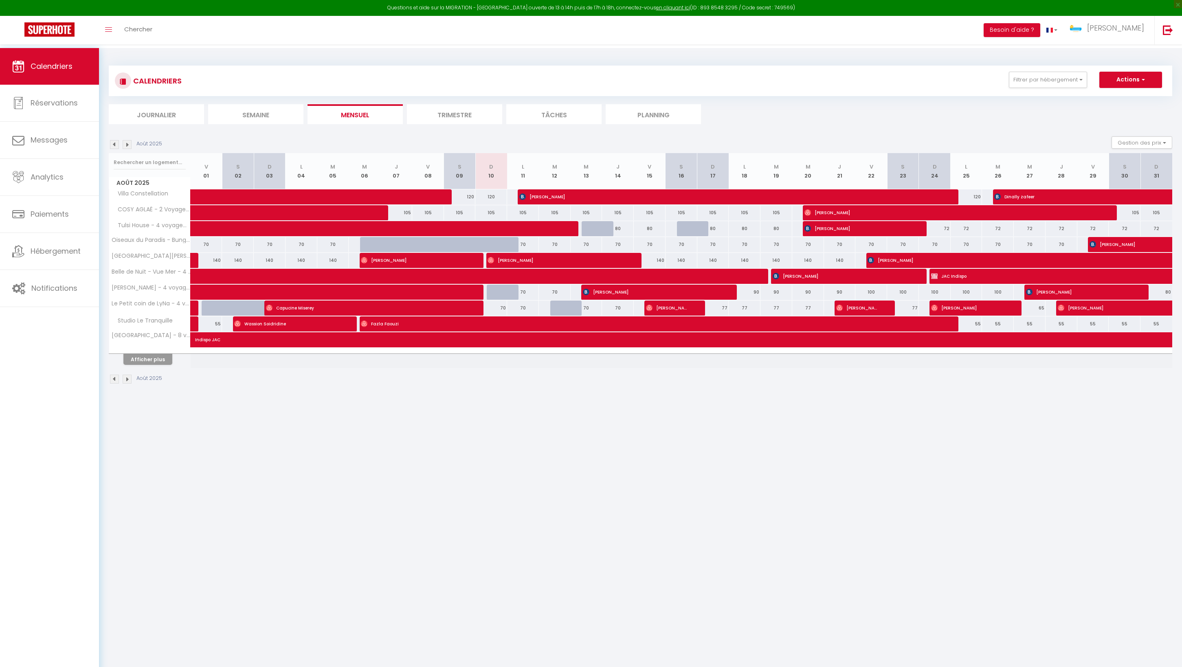
select select
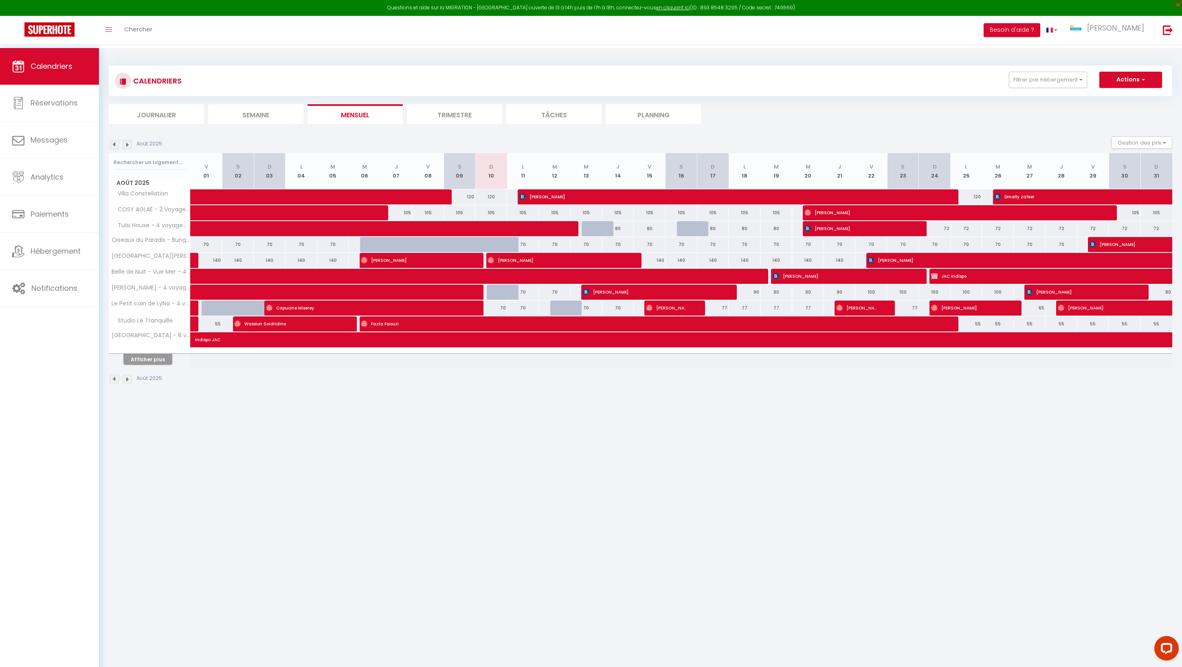
click at [450, 268] on span "[PERSON_NAME]" at bounding box center [414, 260] width 106 height 15
select select "OK"
select select "0"
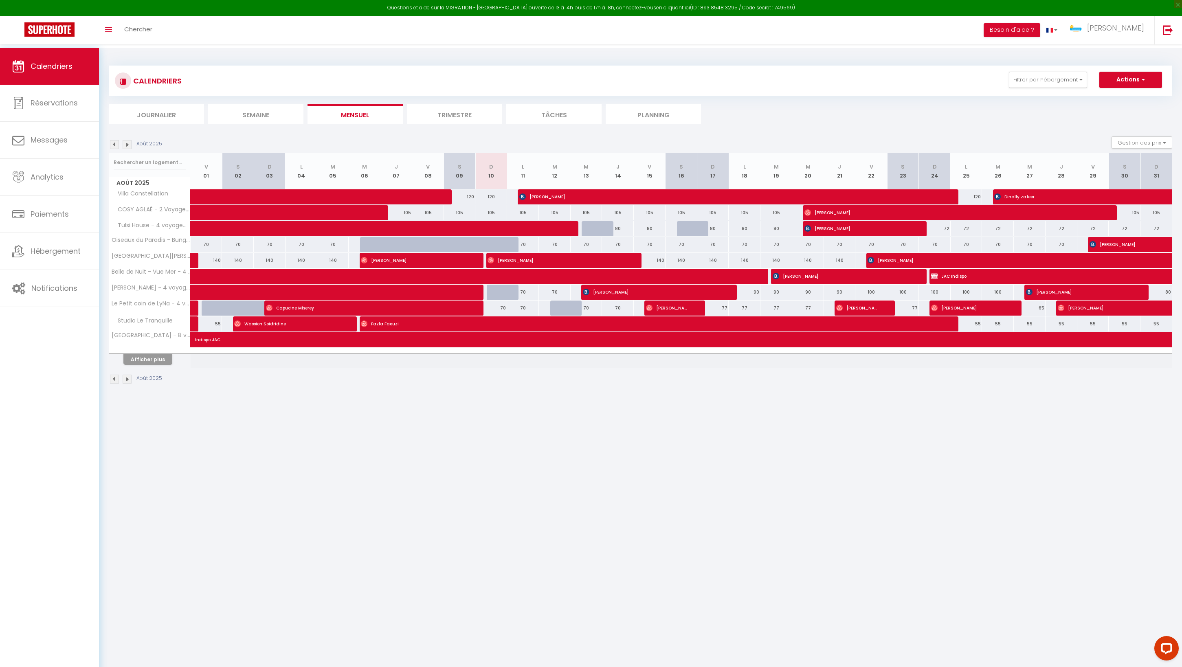
select select "1"
select select
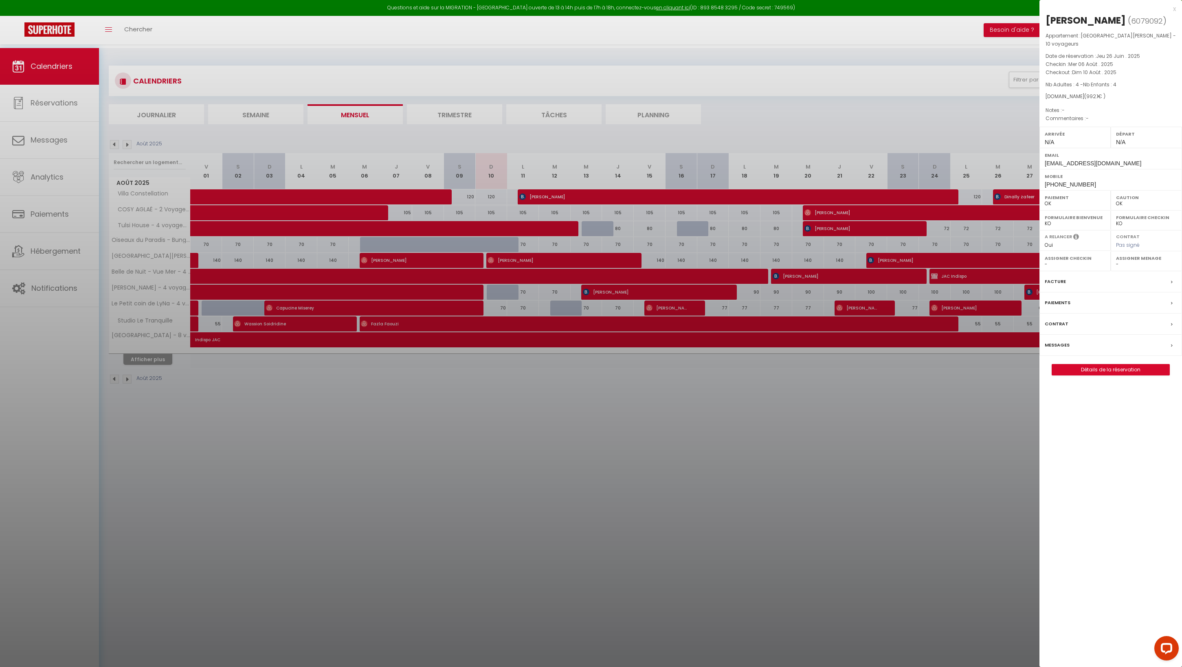
click at [760, 422] on div at bounding box center [591, 333] width 1182 height 667
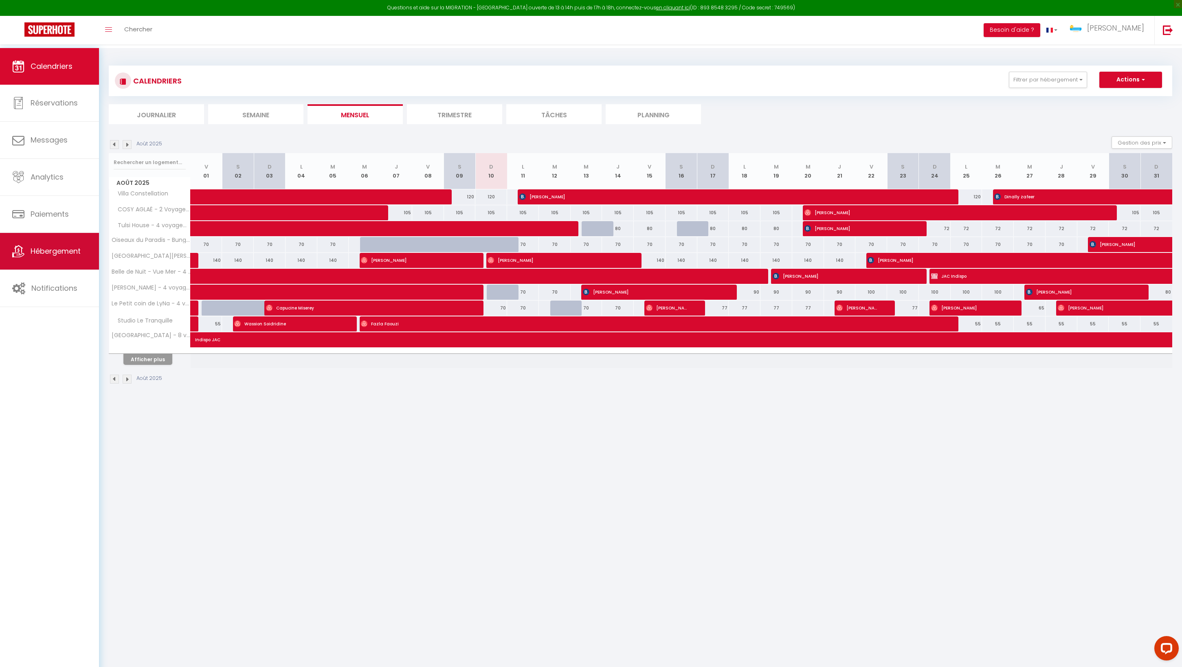
click at [60, 254] on span "Hébergement" at bounding box center [56, 251] width 50 height 10
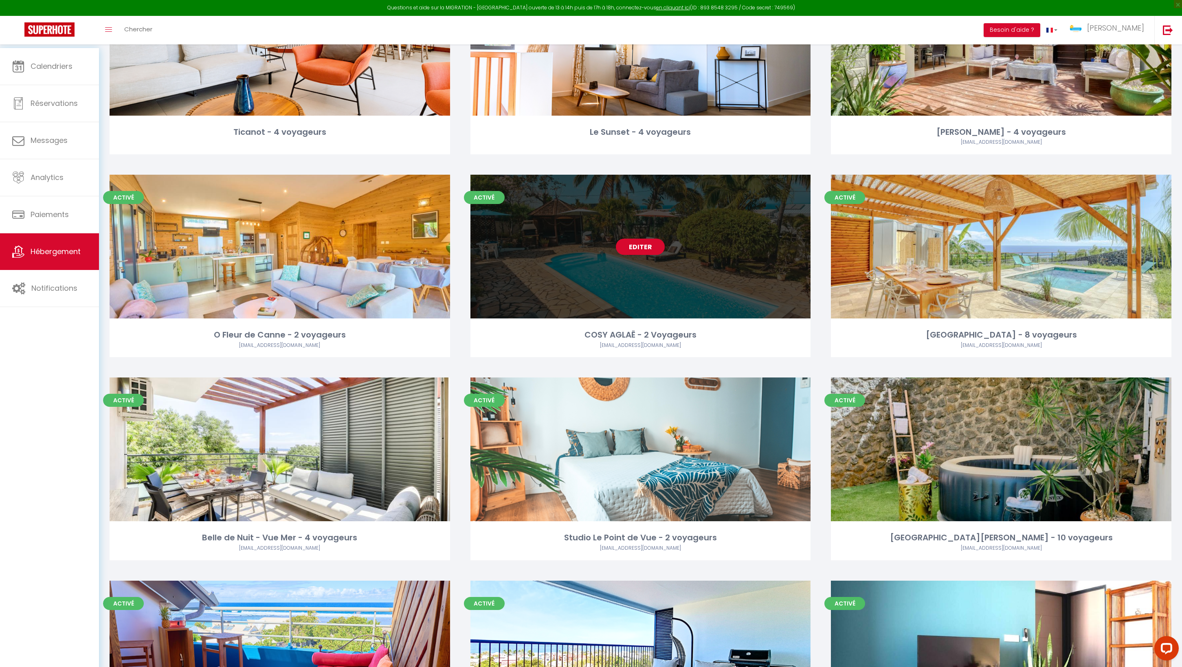
scroll to position [912, 0]
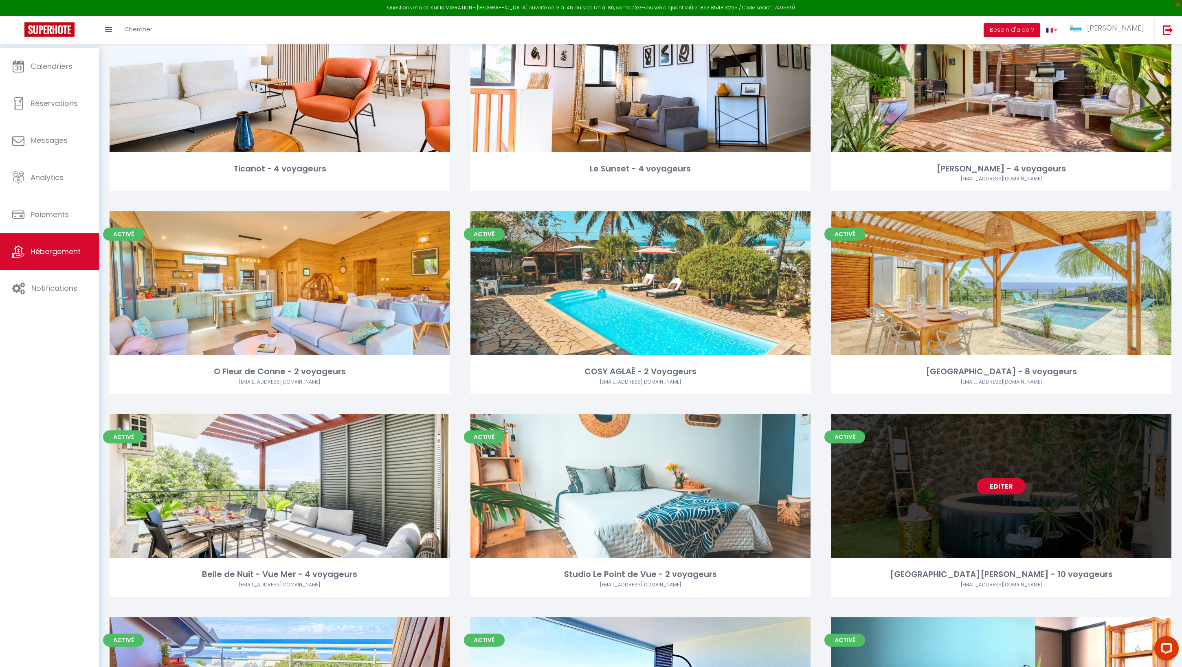
click at [948, 498] on div "Editer" at bounding box center [1001, 486] width 341 height 144
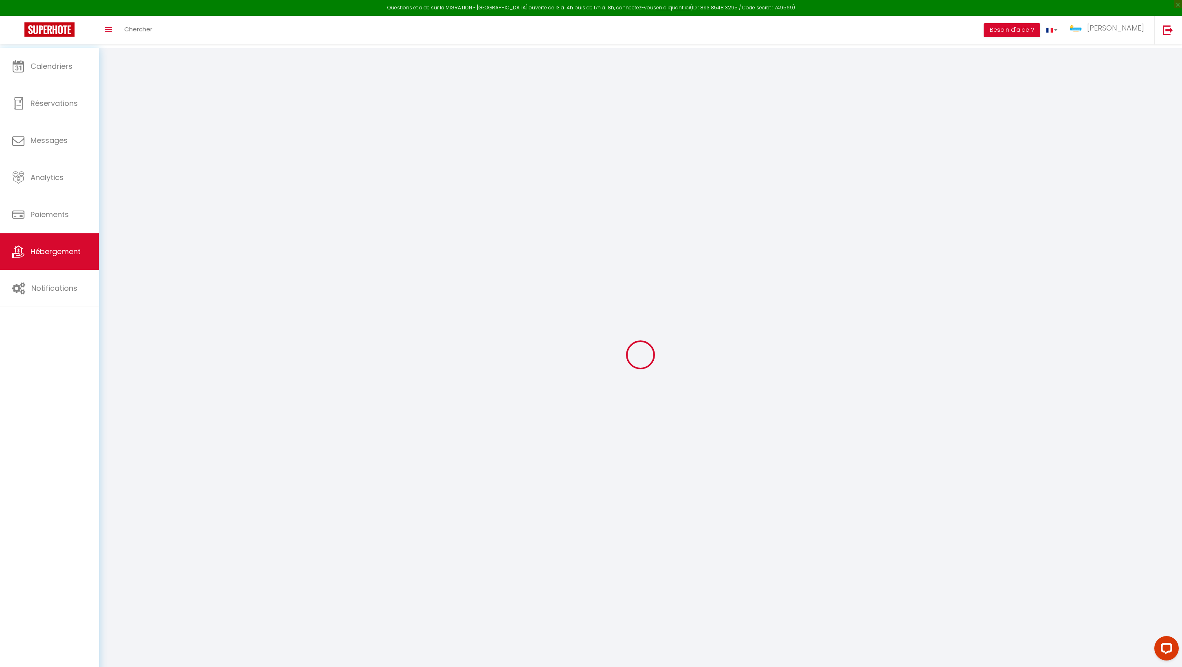
type input "[GEOGRAPHIC_DATA][PERSON_NAME] - 10 voyageurs"
type input "[PERSON_NAME]"
type input "[STREET_ADDRESS]"
type input "97420"
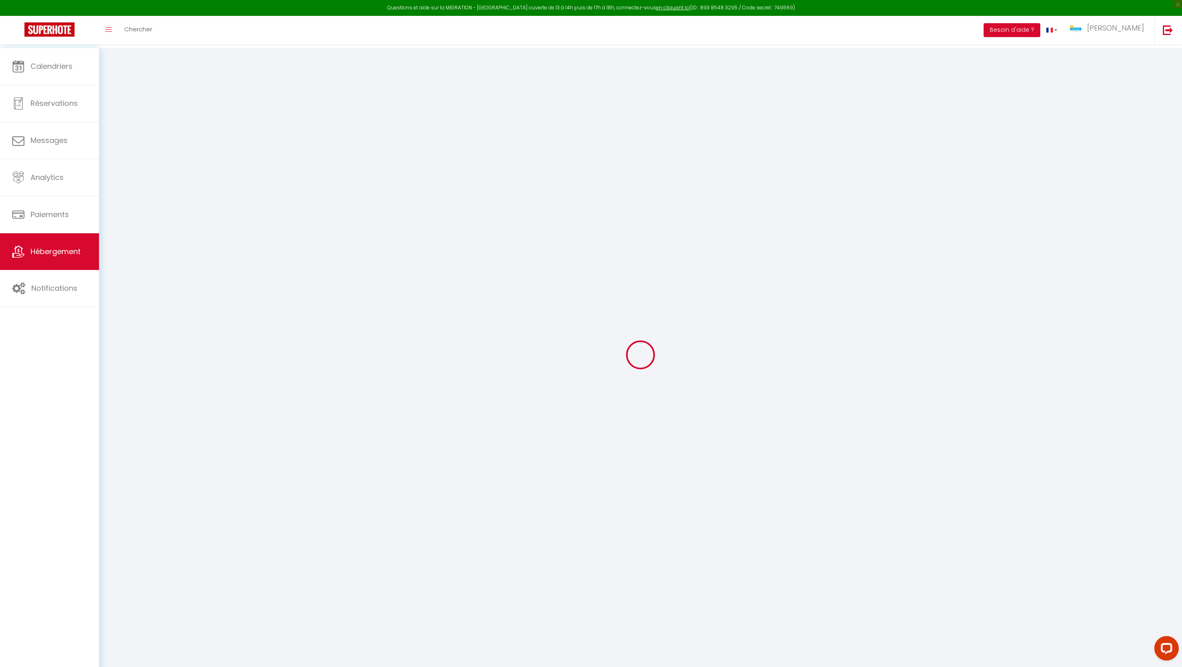
type input "Saint-Pierre"
select select "houses"
select select "10"
select select "6"
select select "4"
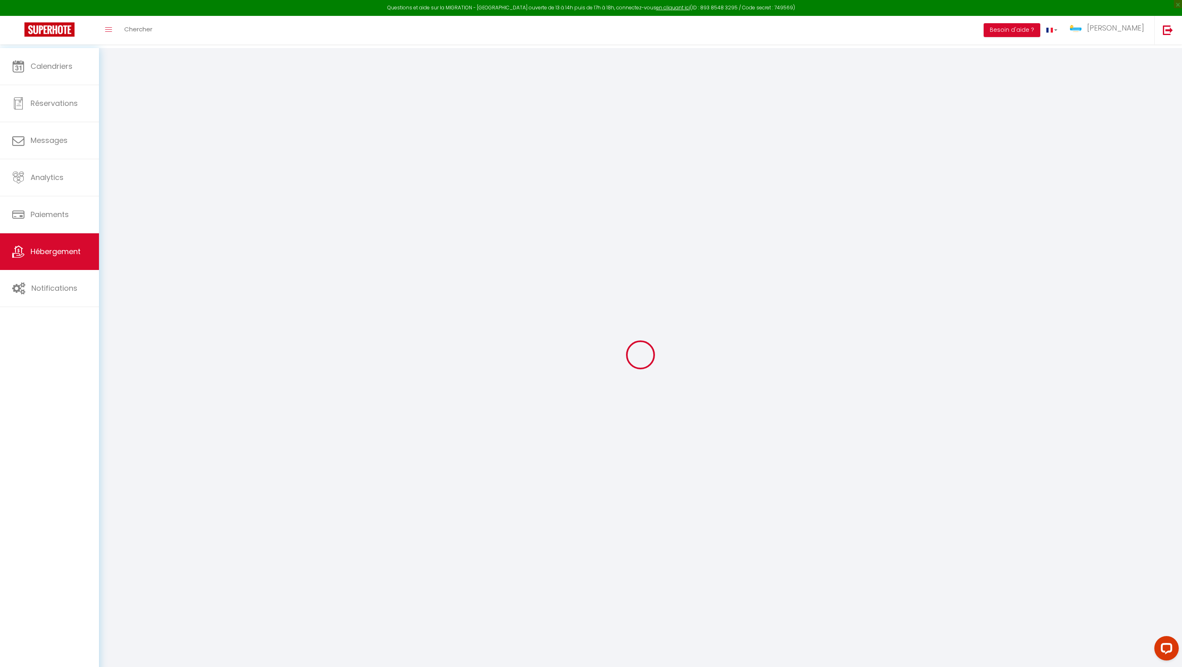
select select "2"
type input "180"
type input "12"
type input "180"
type input "5"
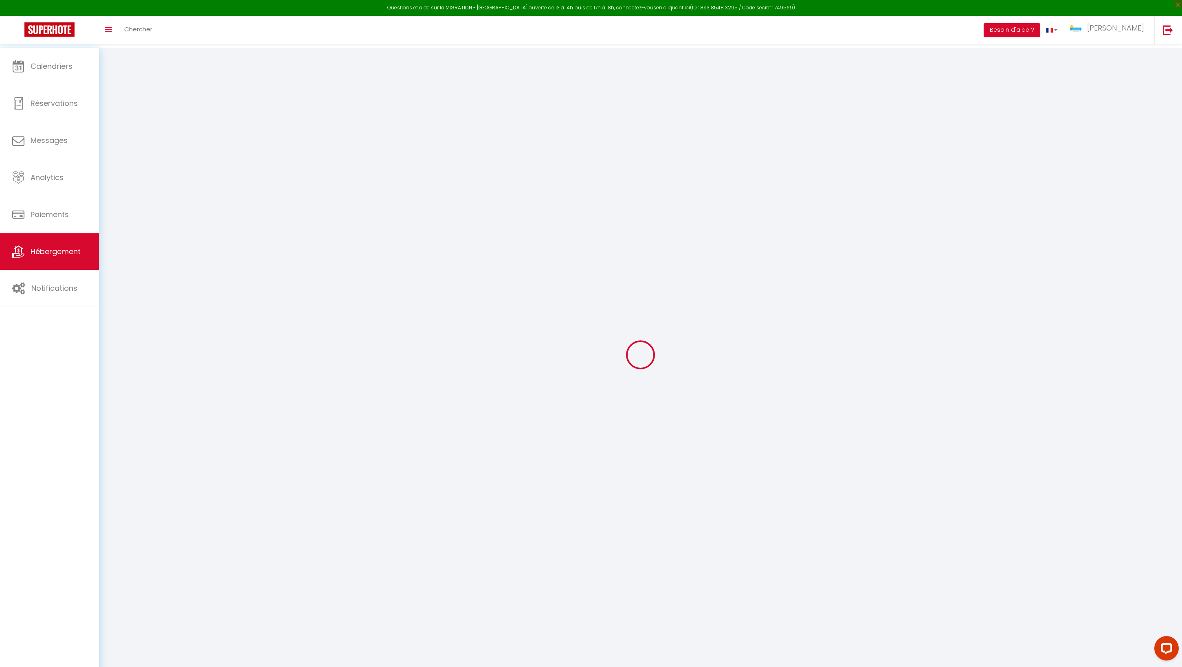
type input "200"
type input "1000"
select select
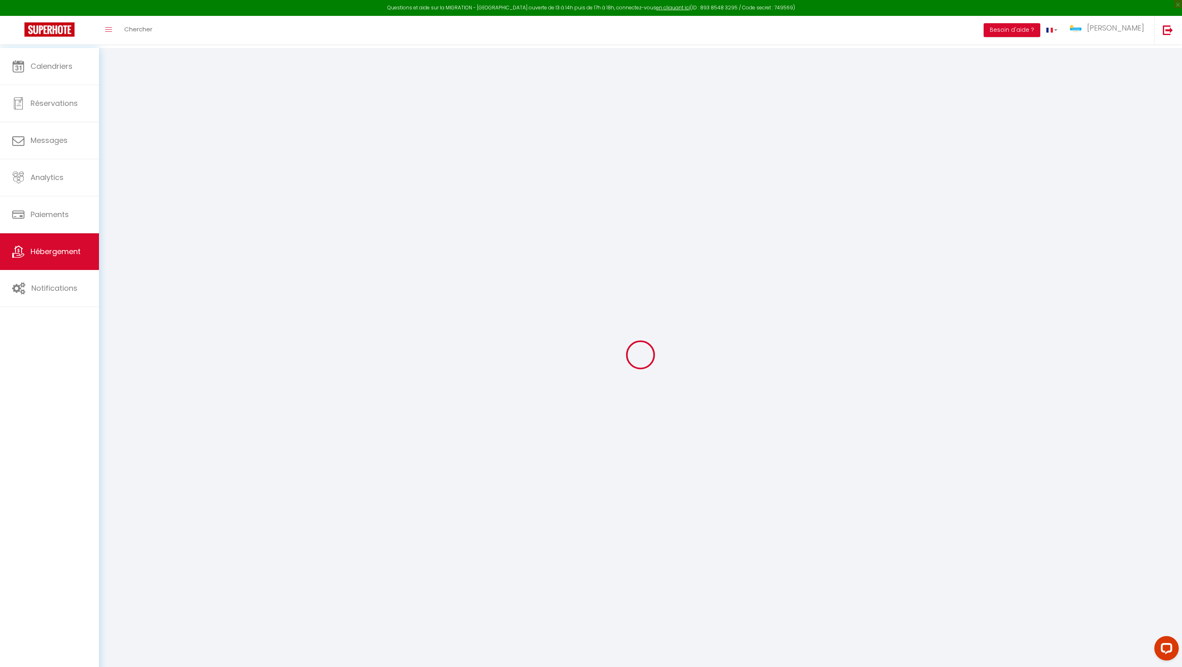
select select
type input "[STREET_ADDRESS]"
type input "97420"
type input "Saint-Pierre"
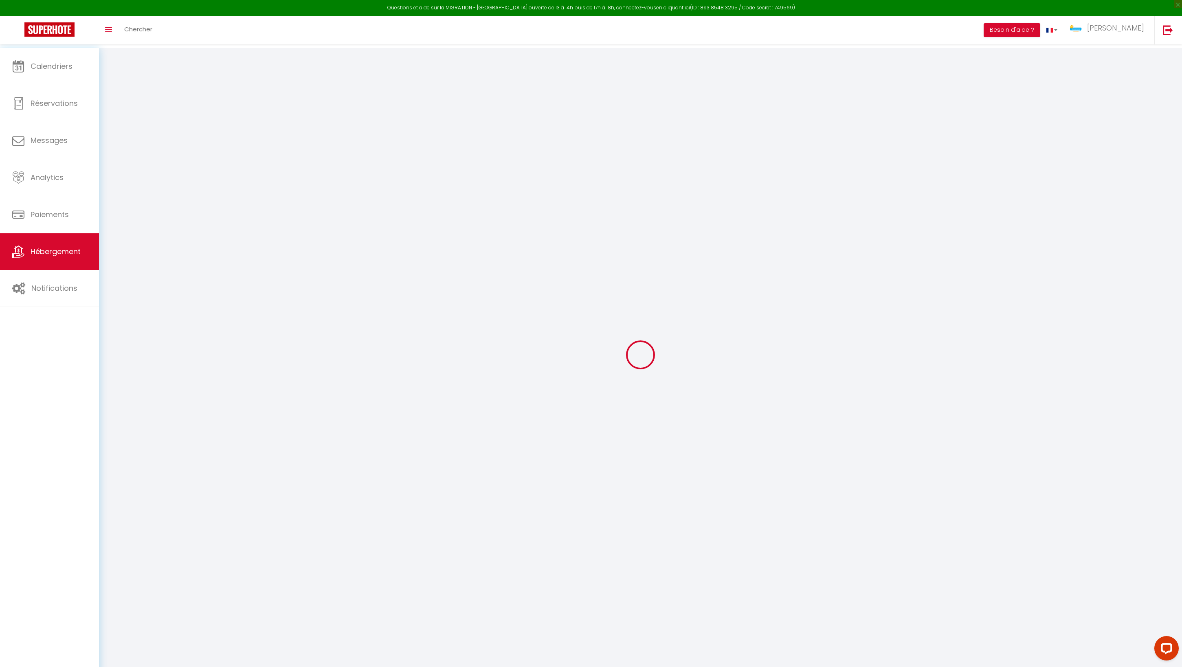
select select "177"
type input "[EMAIL_ADDRESS][DOMAIN_NAME]"
select select "11379"
checkbox input "false"
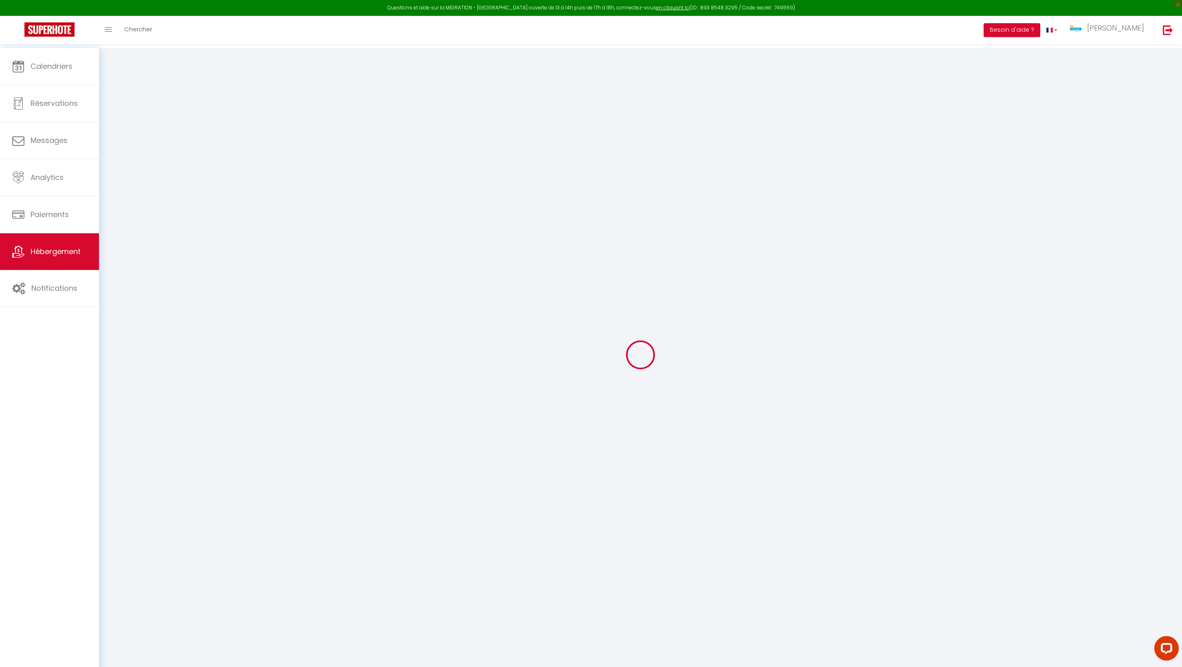
checkbox input "false"
radio input "true"
type input "130"
type input "0"
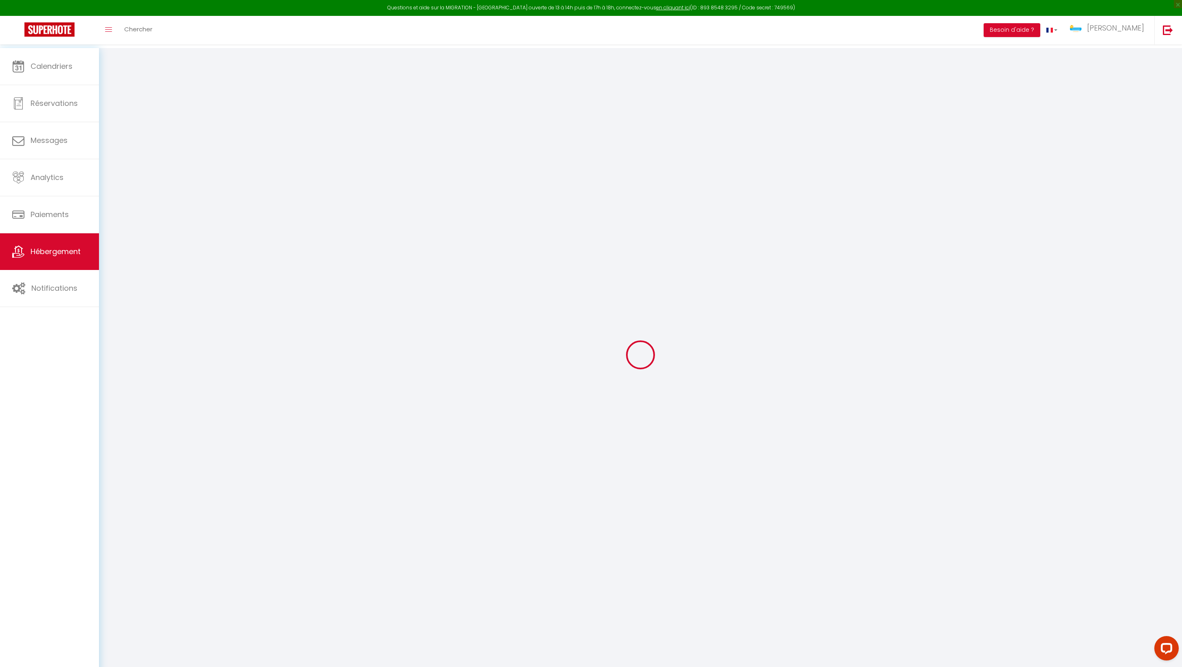
type input "40"
type input "0"
select select
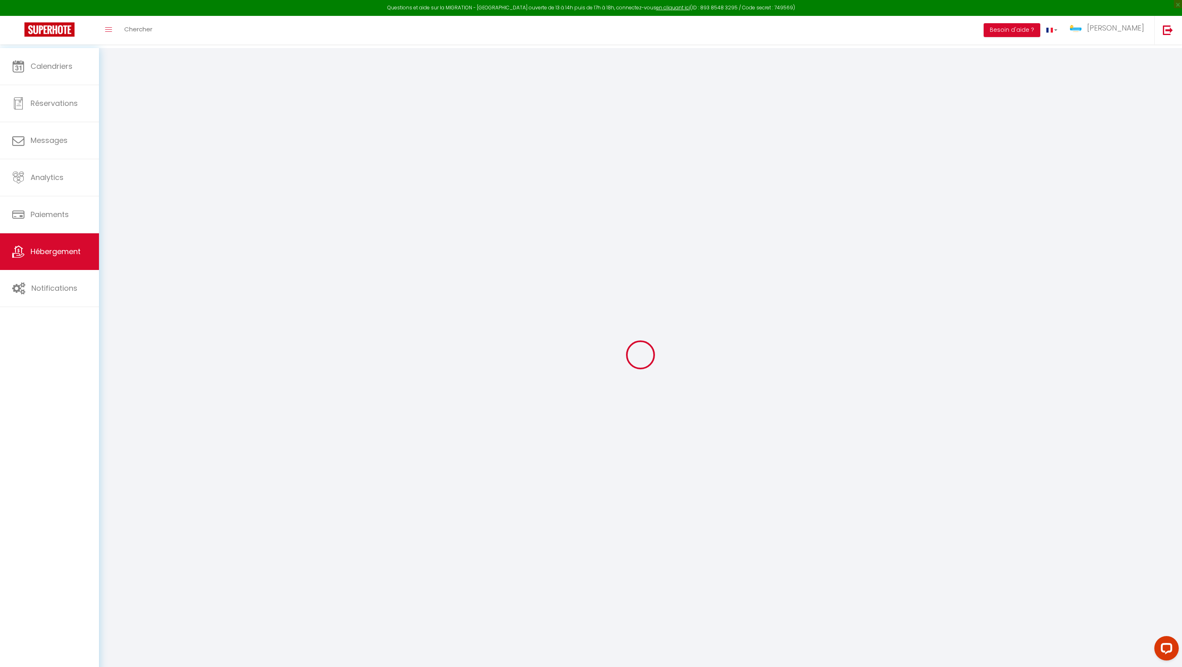
select select
checkbox input "false"
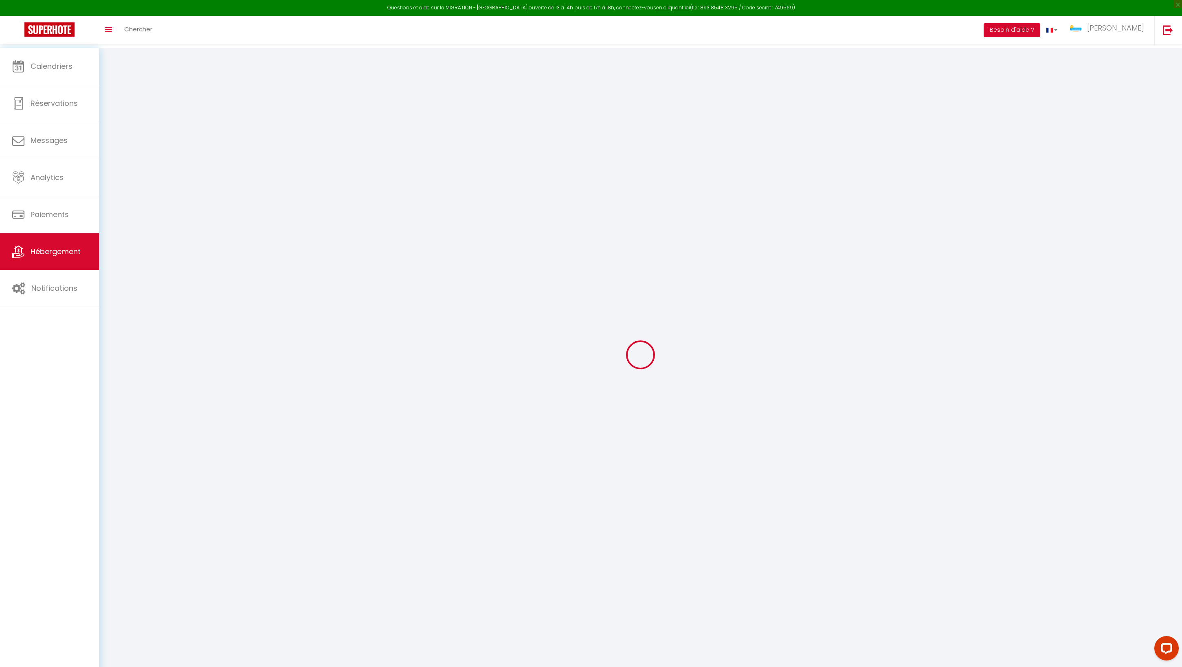
checkbox input "false"
select select
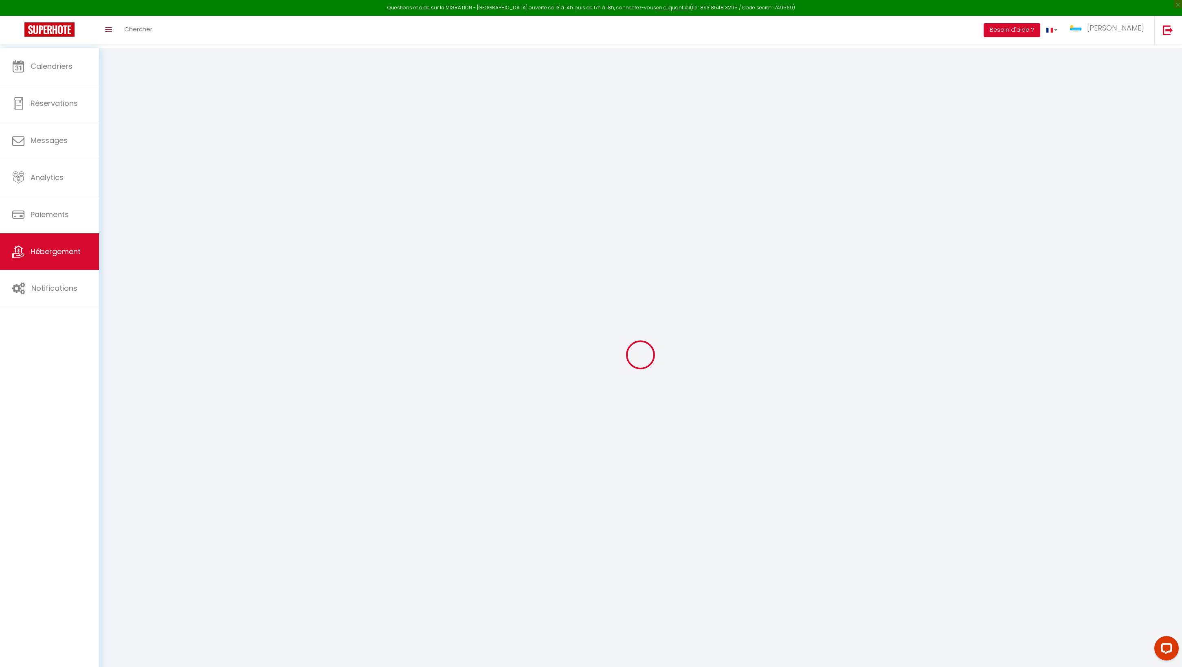
select select
checkbox input "false"
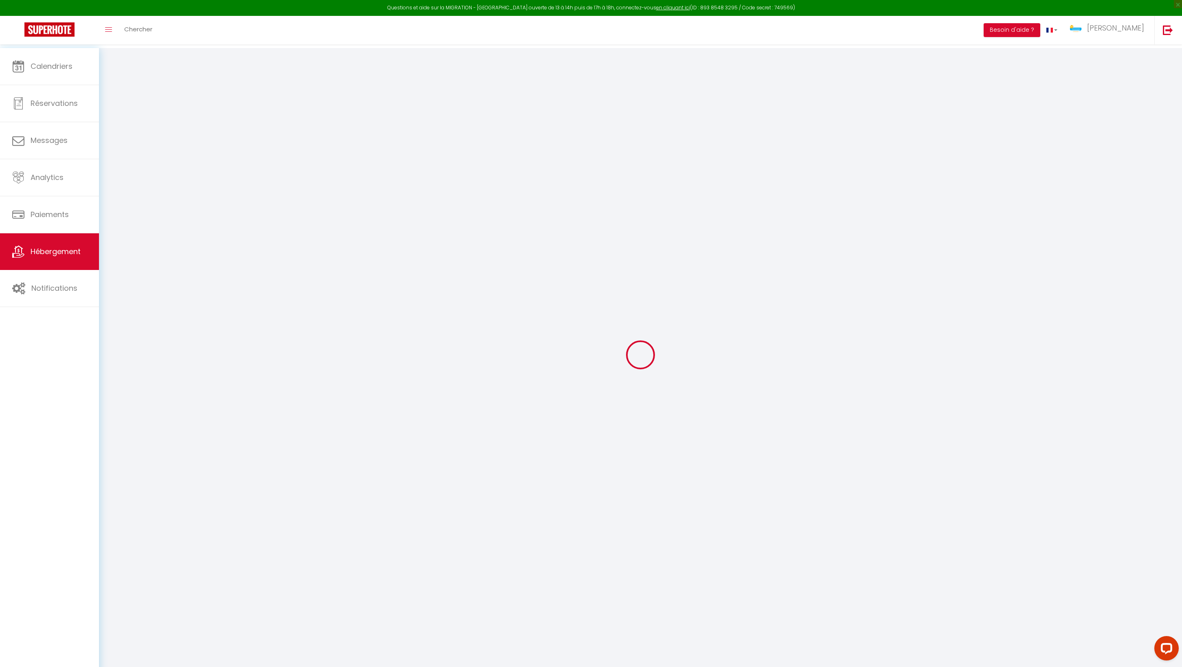
checkbox input "false"
select select "16:00"
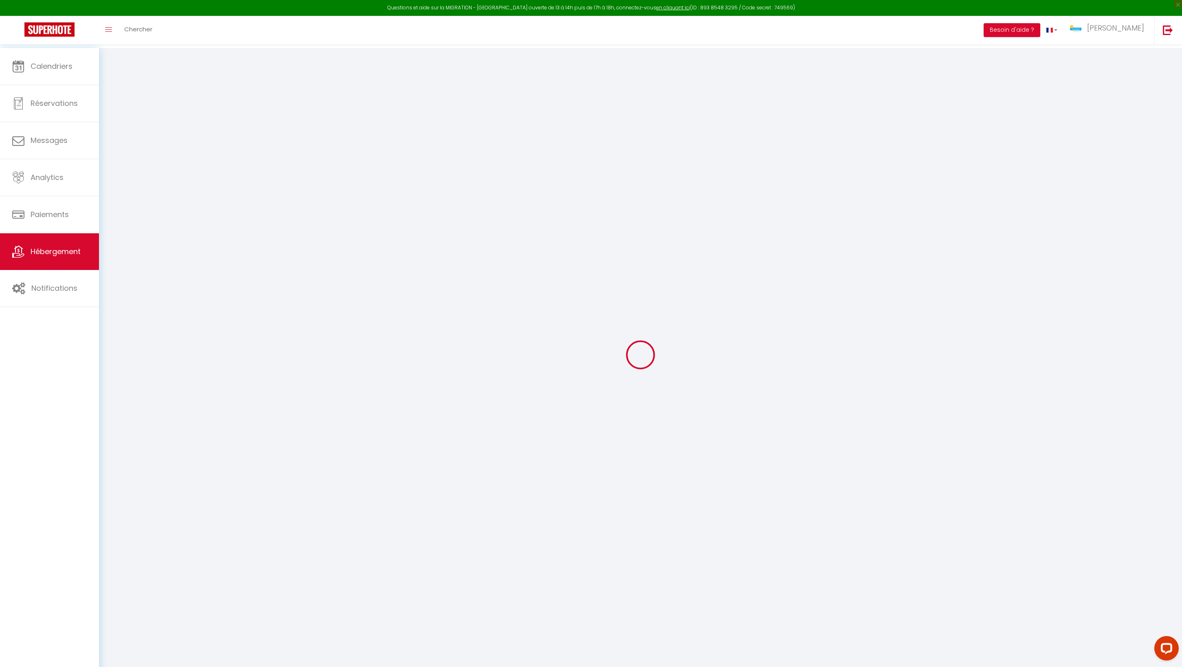
select select "16:15"
select select "10:00"
select select "15"
checkbox input "false"
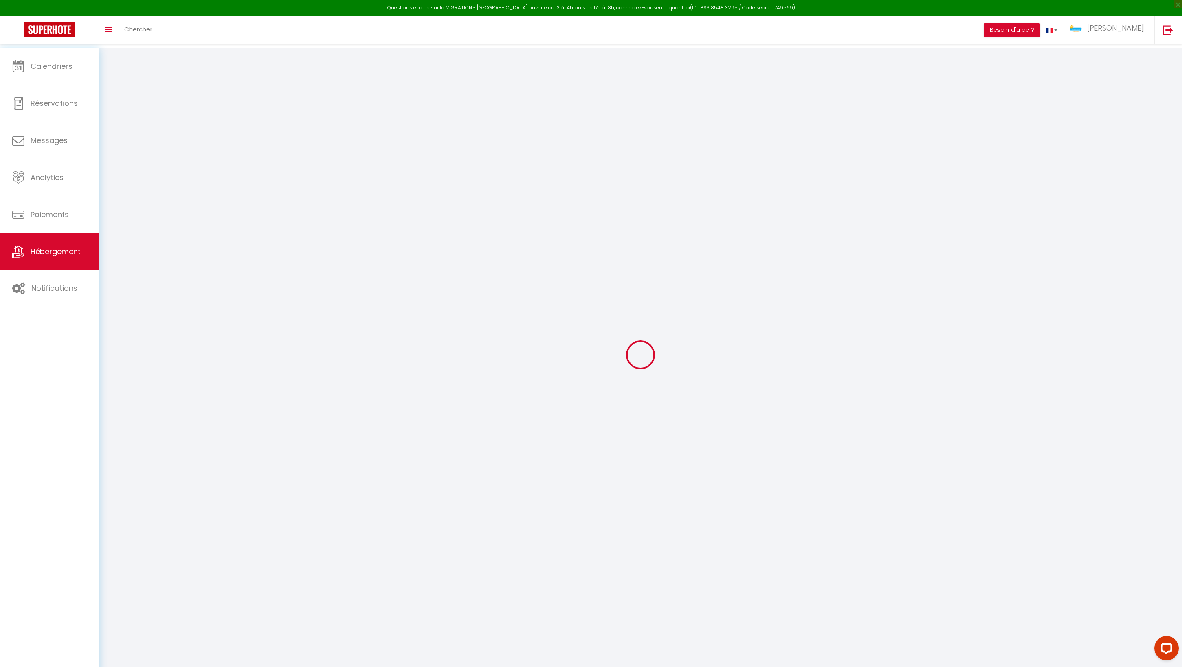
checkbox input "false"
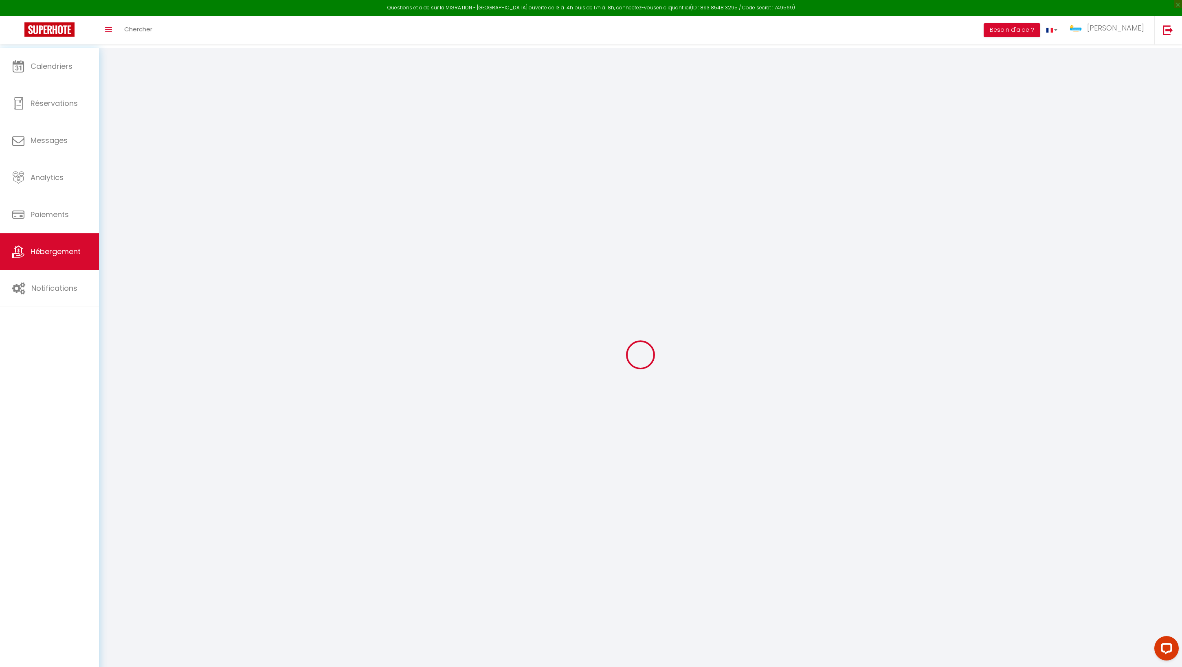
checkbox input "false"
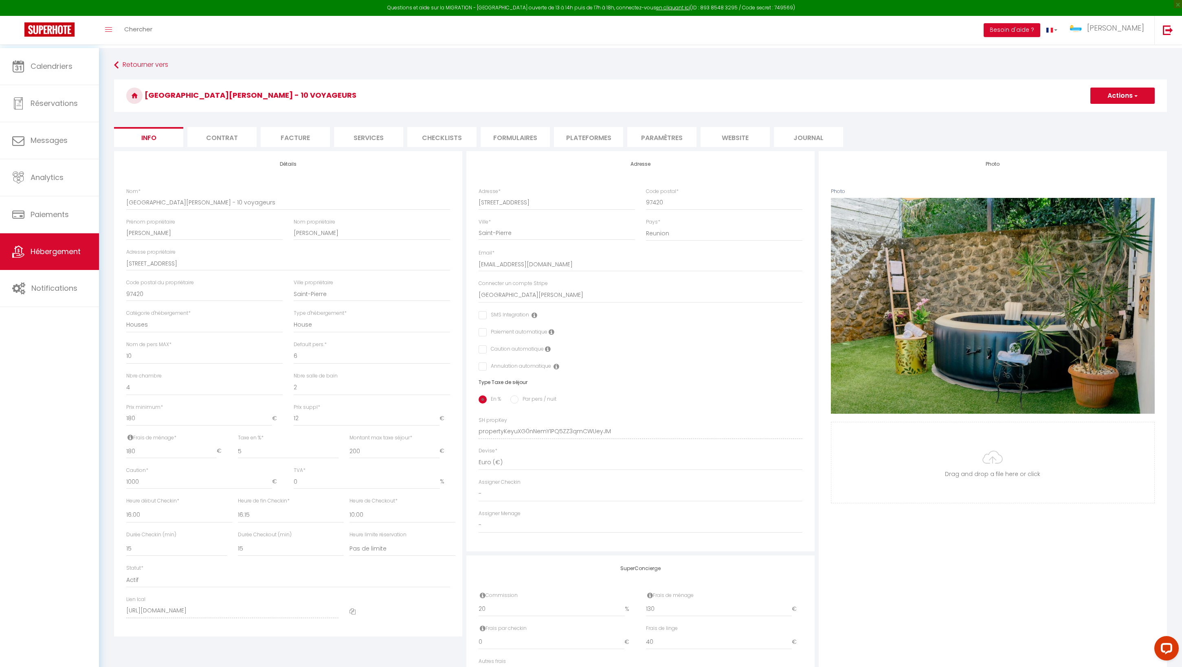
click at [41, 336] on div "Calendriers Réservations Messages Analytics Paiements Hébergement Notifications" at bounding box center [49, 368] width 99 height 641
click at [905, 39] on div "Toggle menubar Chercher BUTTON Besoin d'aide ? Olivier Paramètres Équipe" at bounding box center [617, 30] width 1117 height 29
click at [49, 68] on span "Calendriers" at bounding box center [52, 66] width 42 height 10
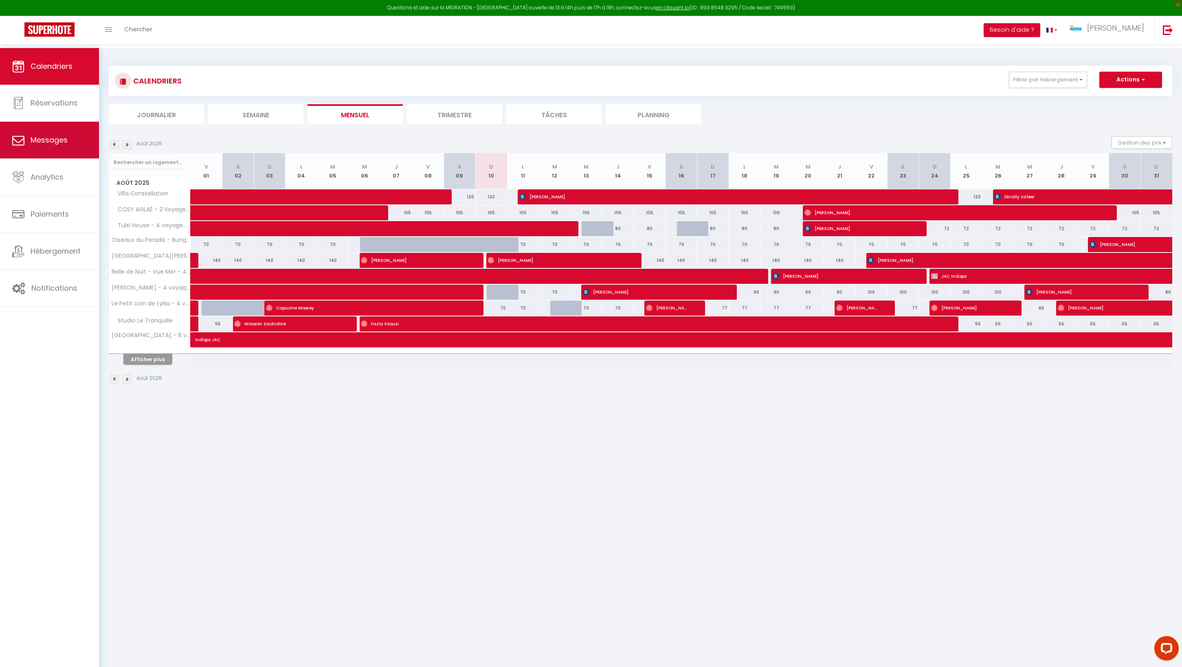
click at [47, 144] on span "Messages" at bounding box center [49, 140] width 37 height 10
select select "message"
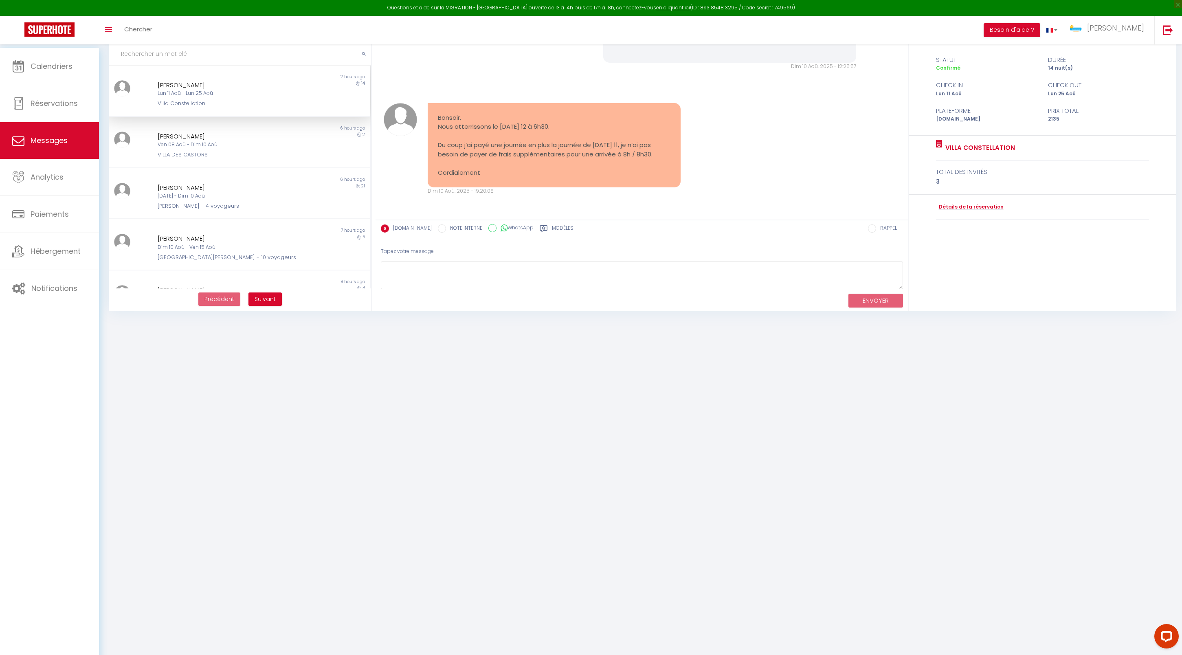
scroll to position [60, 0]
click at [517, 275] on textarea at bounding box center [642, 276] width 522 height 28
click at [686, 285] on textarea "Bonsoir, Nous avons bien pris en compte votre date d'arrivée, au [DATE]" at bounding box center [642, 276] width 522 height 28
type textarea "Bonsoir, Nous avons bien pris en compte votre date d'arrivée, au [DATE] . Nous …"
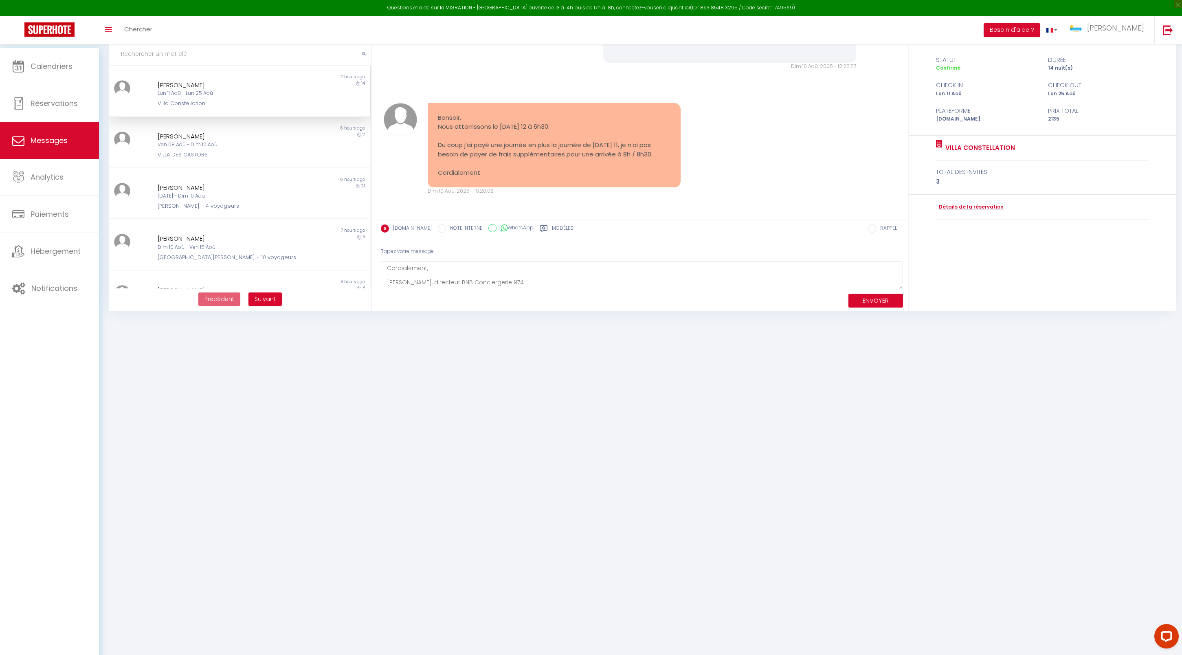
click at [864, 306] on button "ENVOYER" at bounding box center [876, 301] width 55 height 14
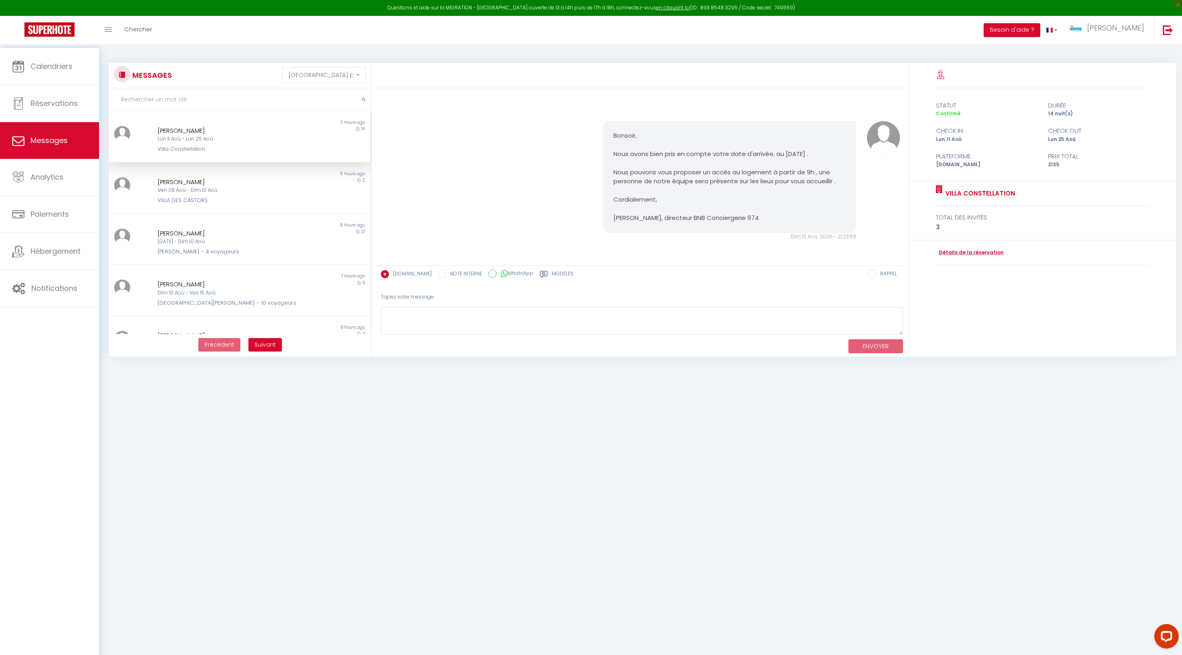
scroll to position [7846, 0]
click at [49, 298] on link "Notifications" at bounding box center [49, 288] width 99 height 37
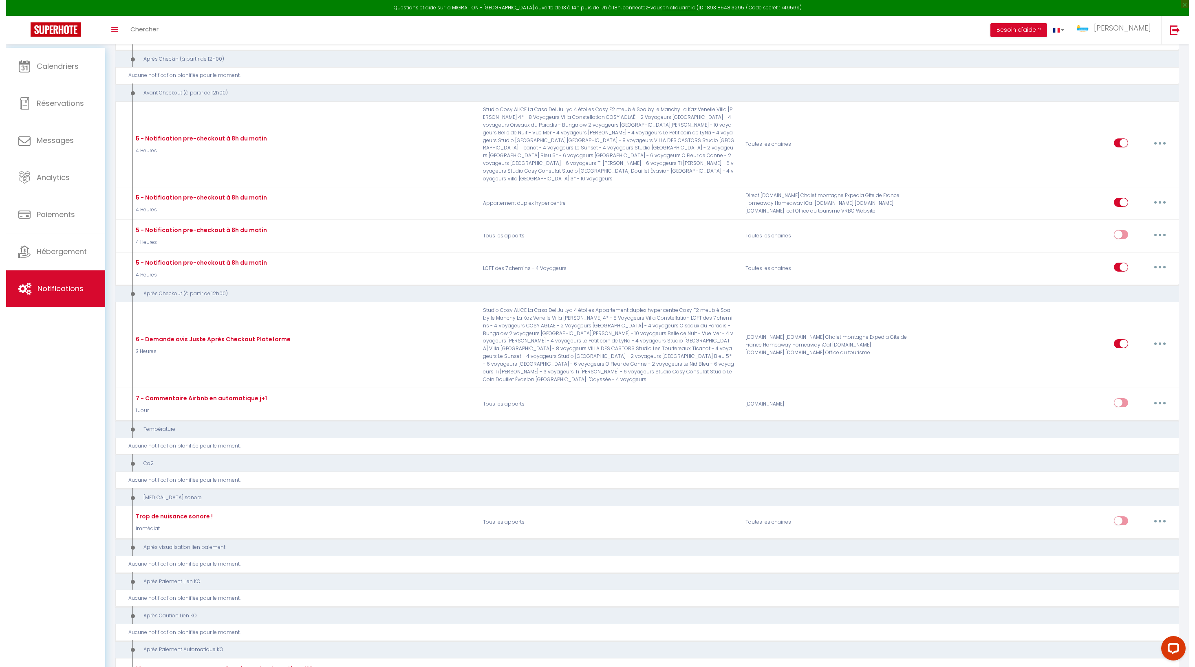
scroll to position [1746, 0]
type input "2 - Instructions d'accès (Welcome Kit) + Upsell"
select select "1 Jour"
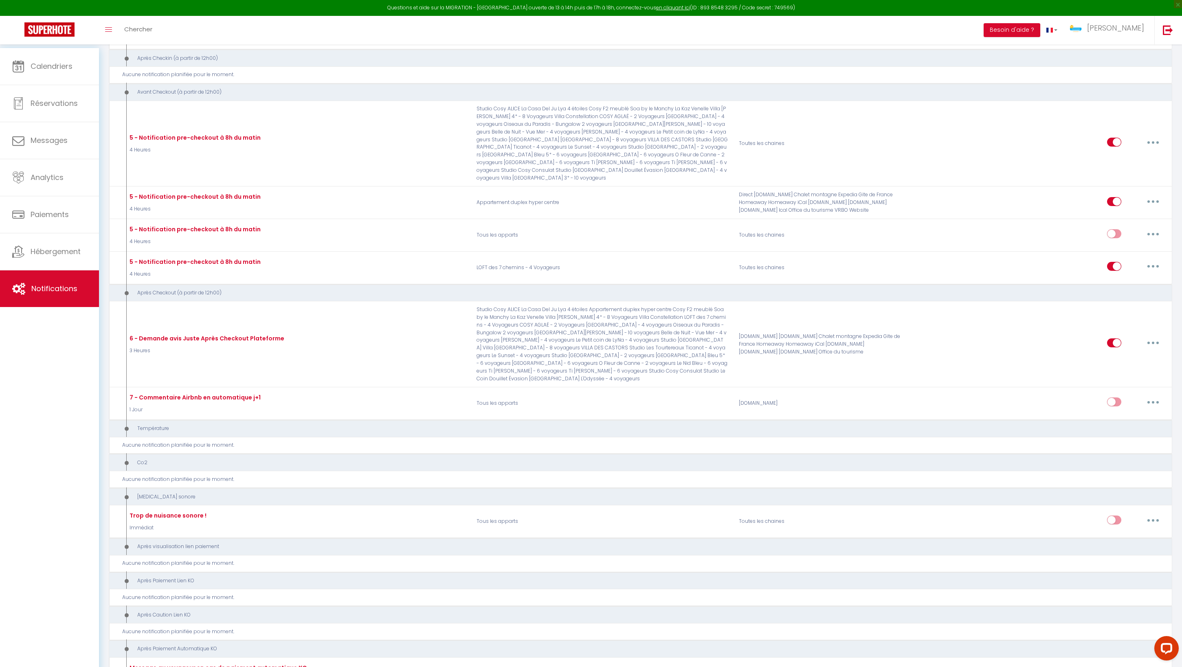
select select "if_booking_is_paid"
checkbox input "true"
checkbox input "false"
radio input "true"
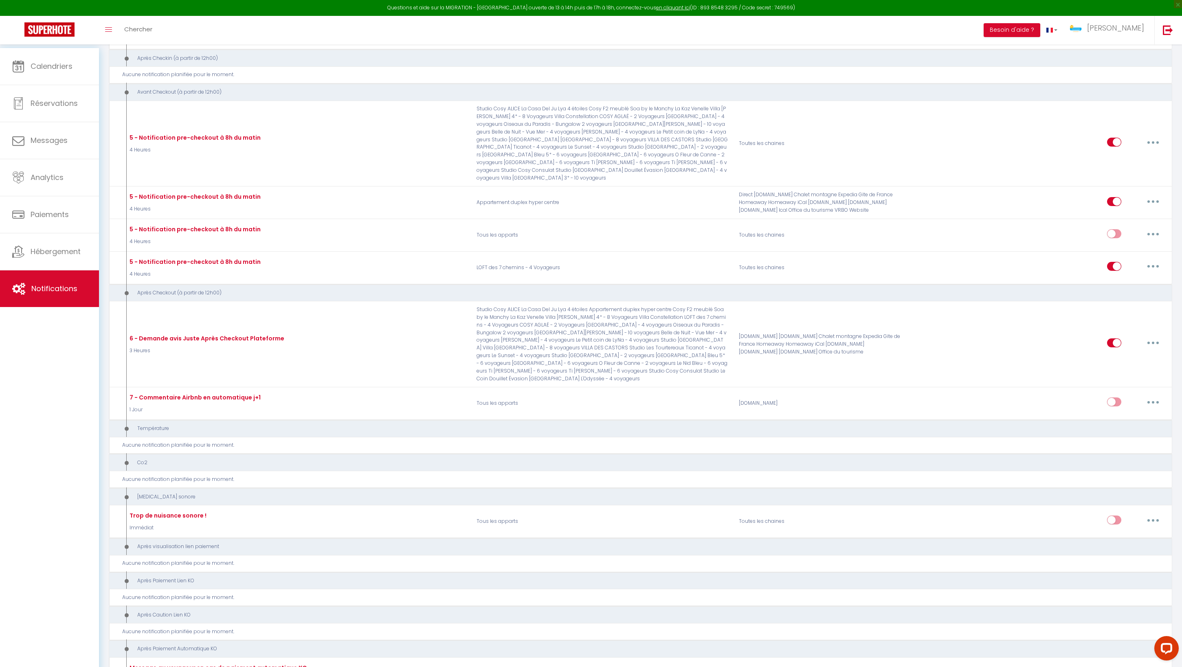
type input "Procédure pour le checkin - [RENTAL:NAME]"
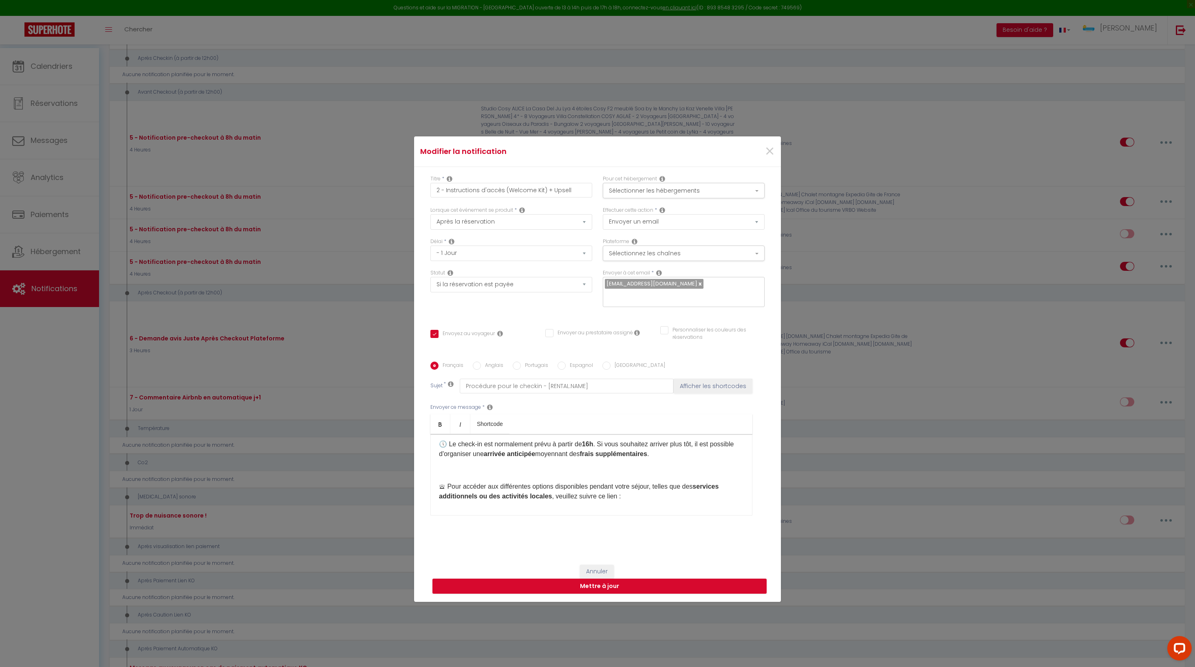
scroll to position [179, 0]
click at [619, 453] on p "🕔 Le check-in est normalement prévu à partir de 16h . Si vous souhaitez arriver…" at bounding box center [591, 443] width 305 height 20
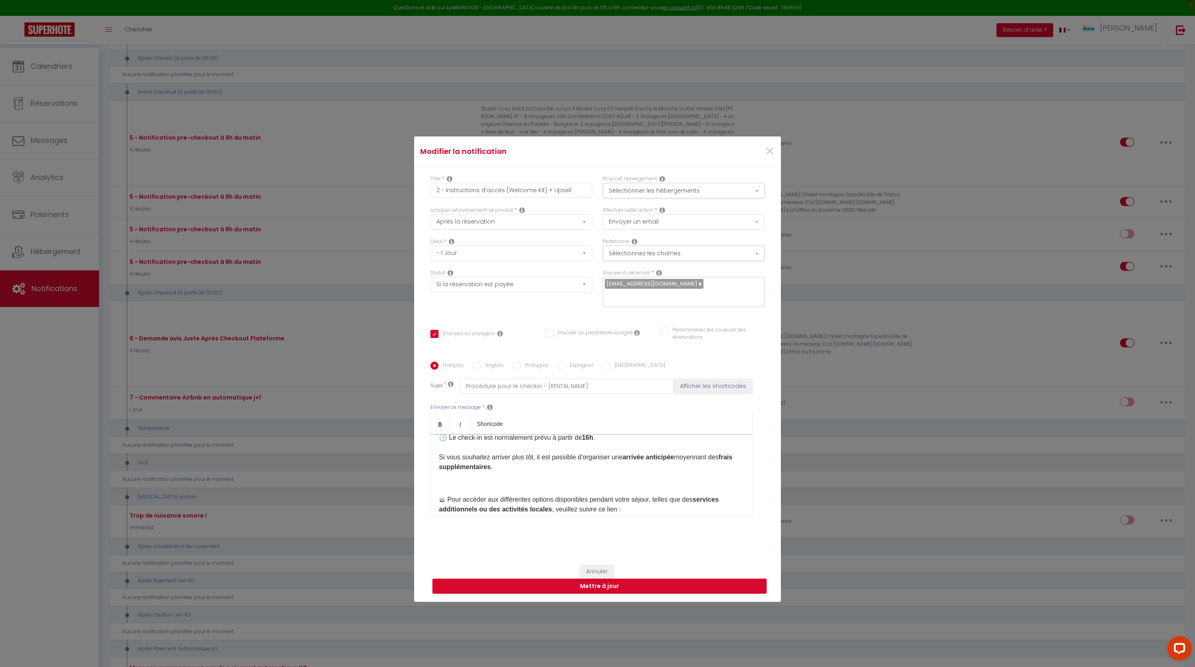
click at [642, 472] on p "🕔 Le check-in est normalement prévu à partir de 16h . Si vous souhaitez arriver…" at bounding box center [591, 452] width 305 height 39
drag, startPoint x: 493, startPoint y: 491, endPoint x: 430, endPoint y: 493, distance: 62.8
click at [430, 493] on div "🤩​ Bonjour [GUEST:FIRST_NAME], Votre séjour chez nous commence [DATE] et nous s…" at bounding box center [591, 474] width 322 height 81
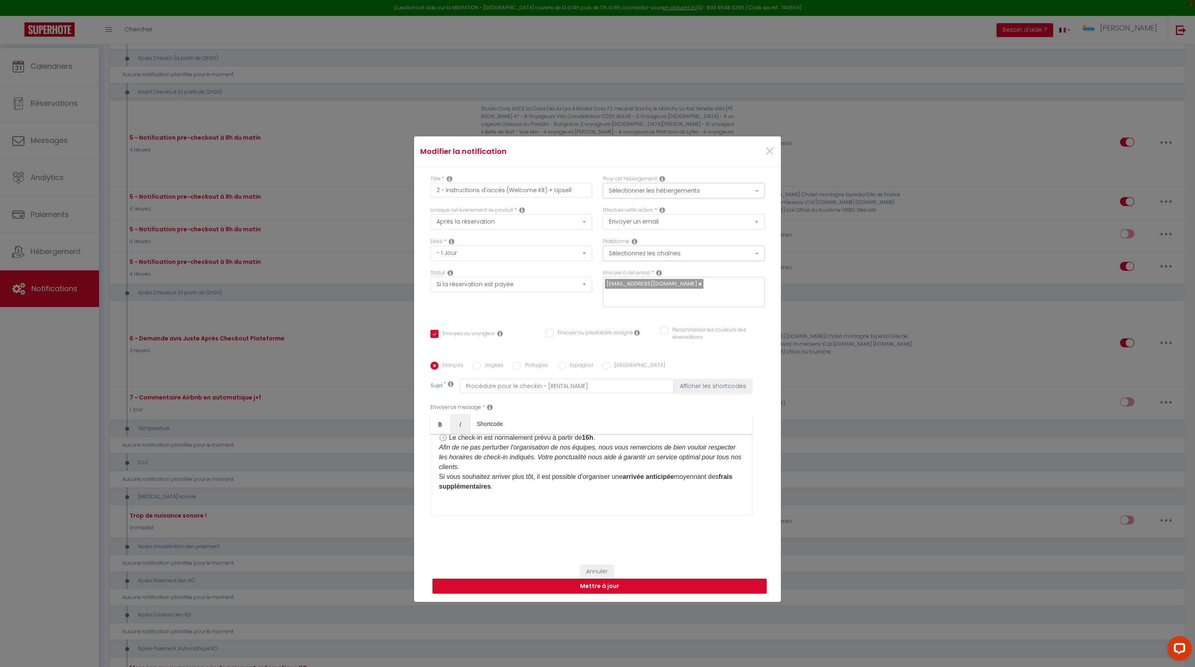
click at [618, 492] on p "🕔 Le check-in est normalement prévu à partir de 16h . Afin de ne pas perturber …" at bounding box center [591, 462] width 305 height 59
drag, startPoint x: 607, startPoint y: 504, endPoint x: 588, endPoint y: 516, distance: 23.1
click at [588, 471] on em "Afin de ne pas perturber l'organisation de nos équipes, nous vous remercions de…" at bounding box center [590, 457] width 302 height 26
drag, startPoint x: 595, startPoint y: 512, endPoint x: 602, endPoint y: 499, distance: 15.0
click at [602, 471] on em "Afin de ne pas perturber l'organisation de nos équipes, nous vous remercions de…" at bounding box center [590, 457] width 302 height 26
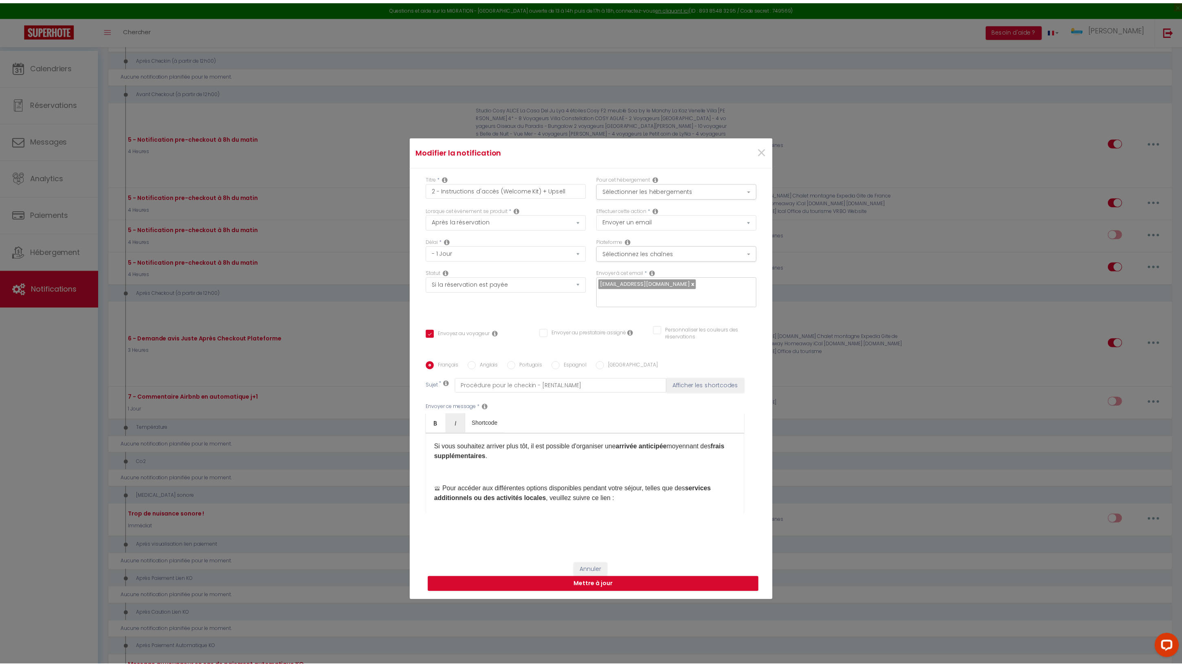
scroll to position [229, 0]
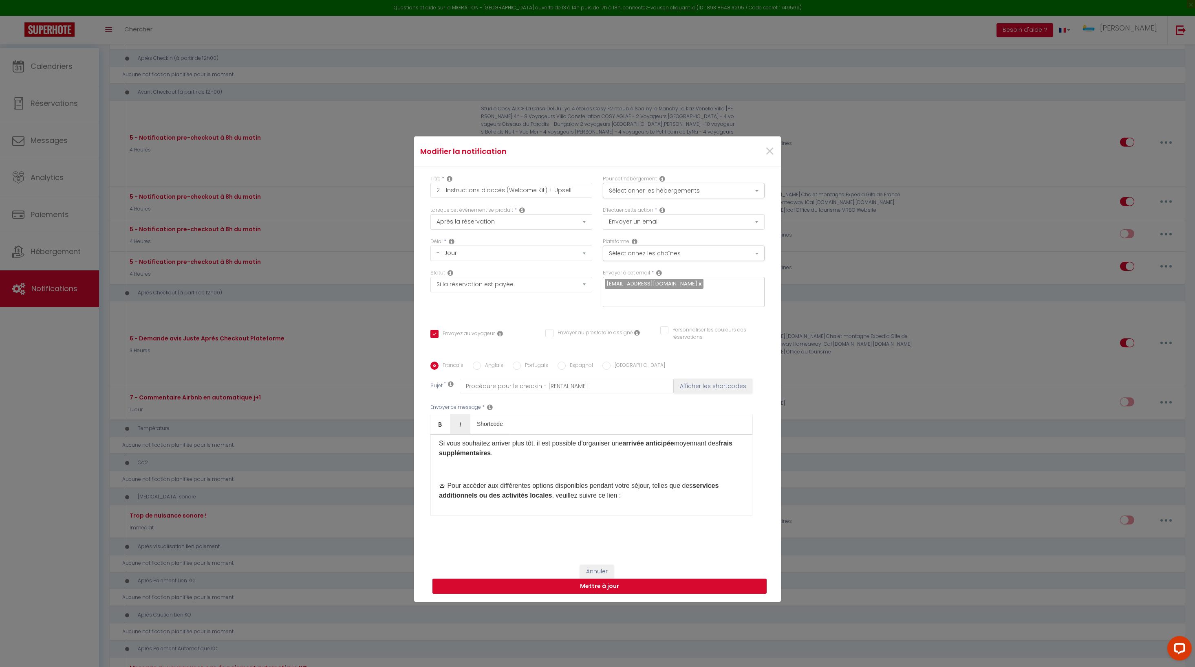
click at [584, 595] on button "Mettre à jour" at bounding box center [599, 586] width 334 height 15
checkbox input "true"
checkbox input "false"
